Goal: Task Accomplishment & Management: Manage account settings

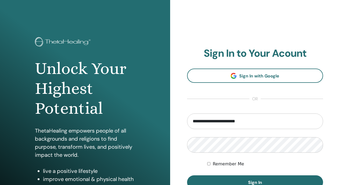
type input "**********"
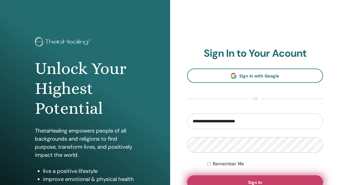
click at [253, 182] on span "Sign In" at bounding box center [255, 183] width 14 height 6
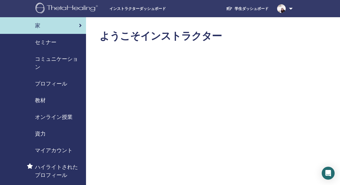
click at [59, 41] on div "セミナー" at bounding box center [42, 42] width 77 height 8
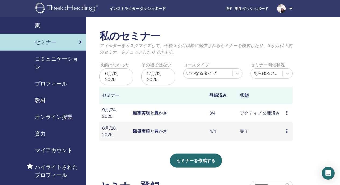
click at [287, 113] on icon at bounding box center [287, 113] width 2 height 4
click at [284, 133] on link "出席者" at bounding box center [286, 134] width 13 height 6
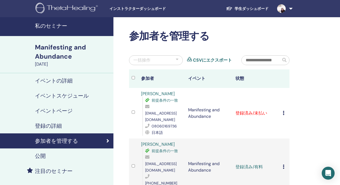
click at [284, 111] on icon at bounding box center [284, 113] width 2 height 4
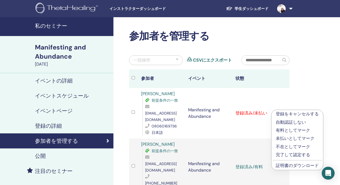
click at [284, 128] on p "有料としてマーク" at bounding box center [297, 130] width 43 height 6
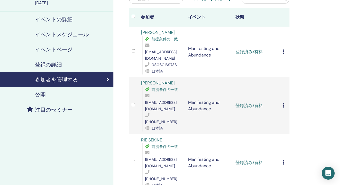
scroll to position [62, 0]
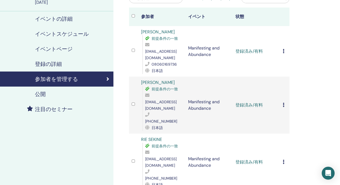
click at [284, 160] on icon at bounding box center [284, 162] width 2 height 4
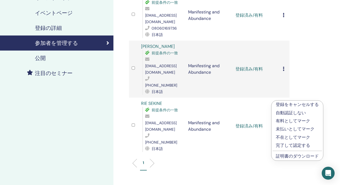
scroll to position [98, 0]
click at [287, 157] on link "証明書のダウンロード" at bounding box center [297, 156] width 43 height 6
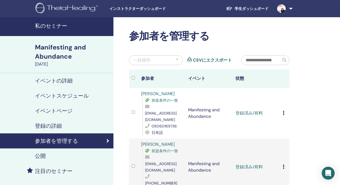
scroll to position [0, 0]
click at [292, 7] on link at bounding box center [284, 8] width 22 height 17
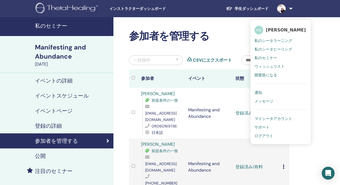
click at [273, 137] on link "ログアウト" at bounding box center [281, 136] width 52 height 9
